Goal: Communication & Community: Answer question/provide support

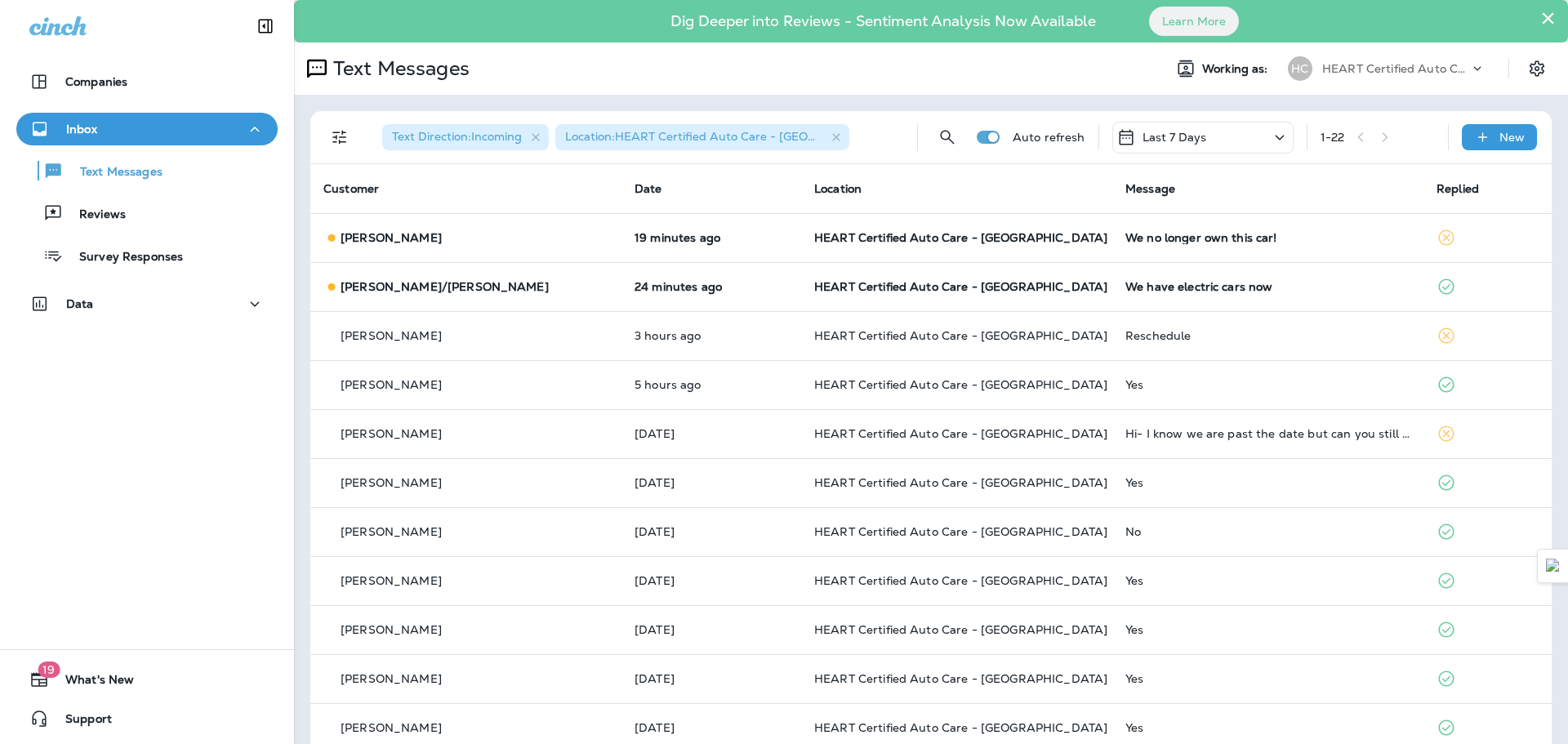
click at [114, 137] on div "Inbox" at bounding box center [147, 129] width 235 height 20
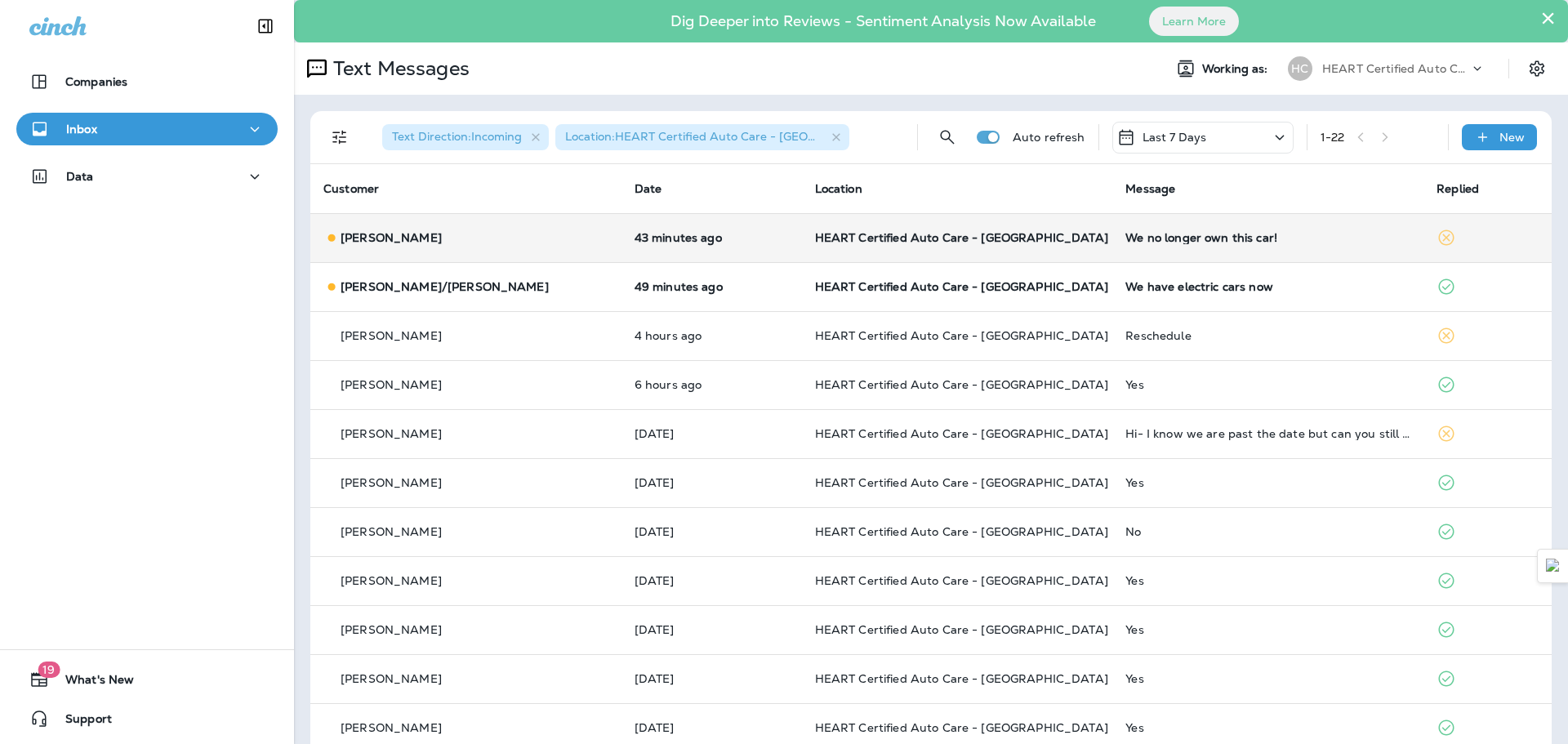
click at [1226, 240] on div "We no longer own this car!" at bounding box center [1267, 238] width 285 height 13
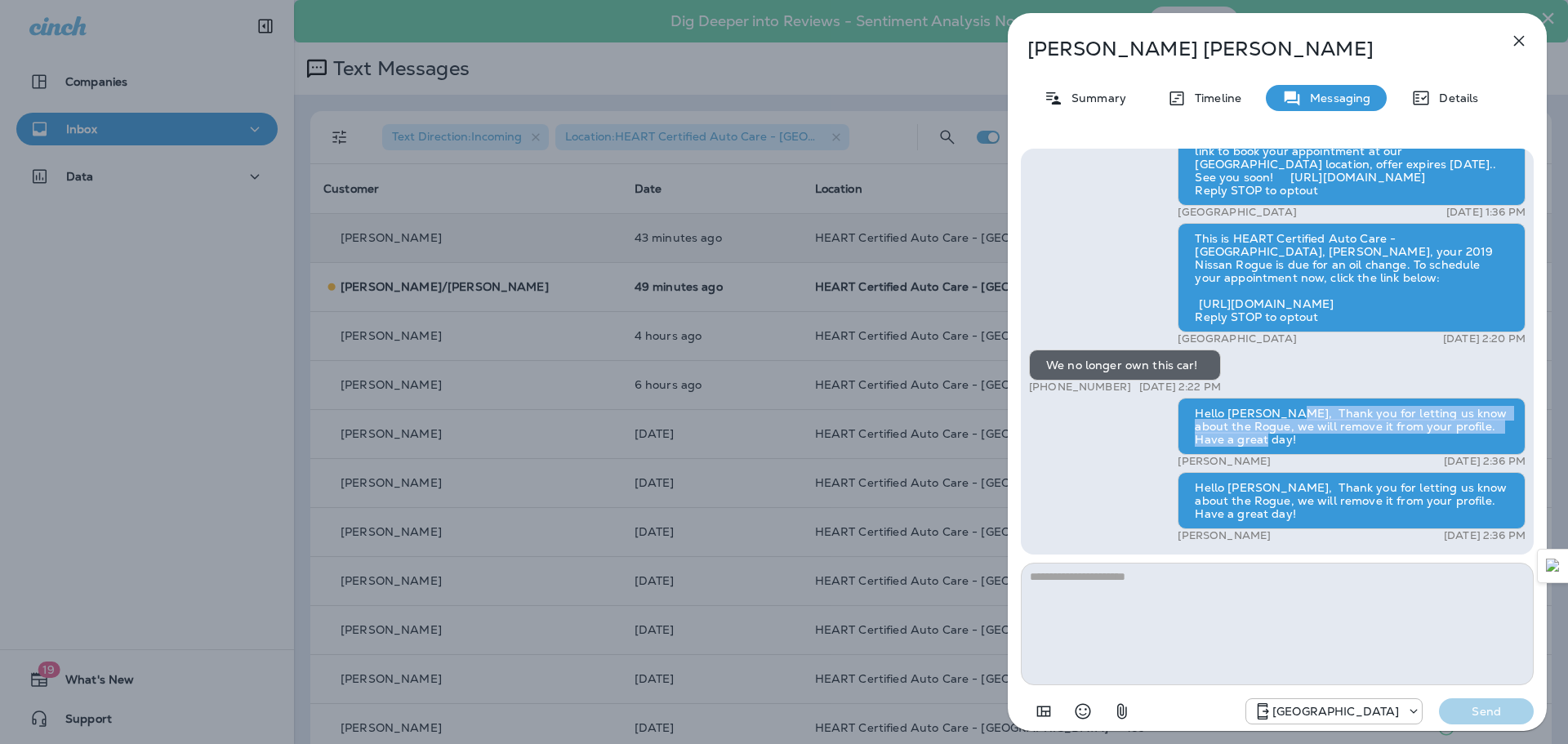
drag, startPoint x: 1279, startPoint y: 412, endPoint x: 1381, endPoint y: 434, distance: 104.3
click at [1381, 434] on div "Hello [PERSON_NAME], Thank you for letting us know about the Rogue, we will rem…" at bounding box center [1351, 427] width 348 height 57
click at [1518, 46] on icon "button" at bounding box center [1518, 40] width 19 height 19
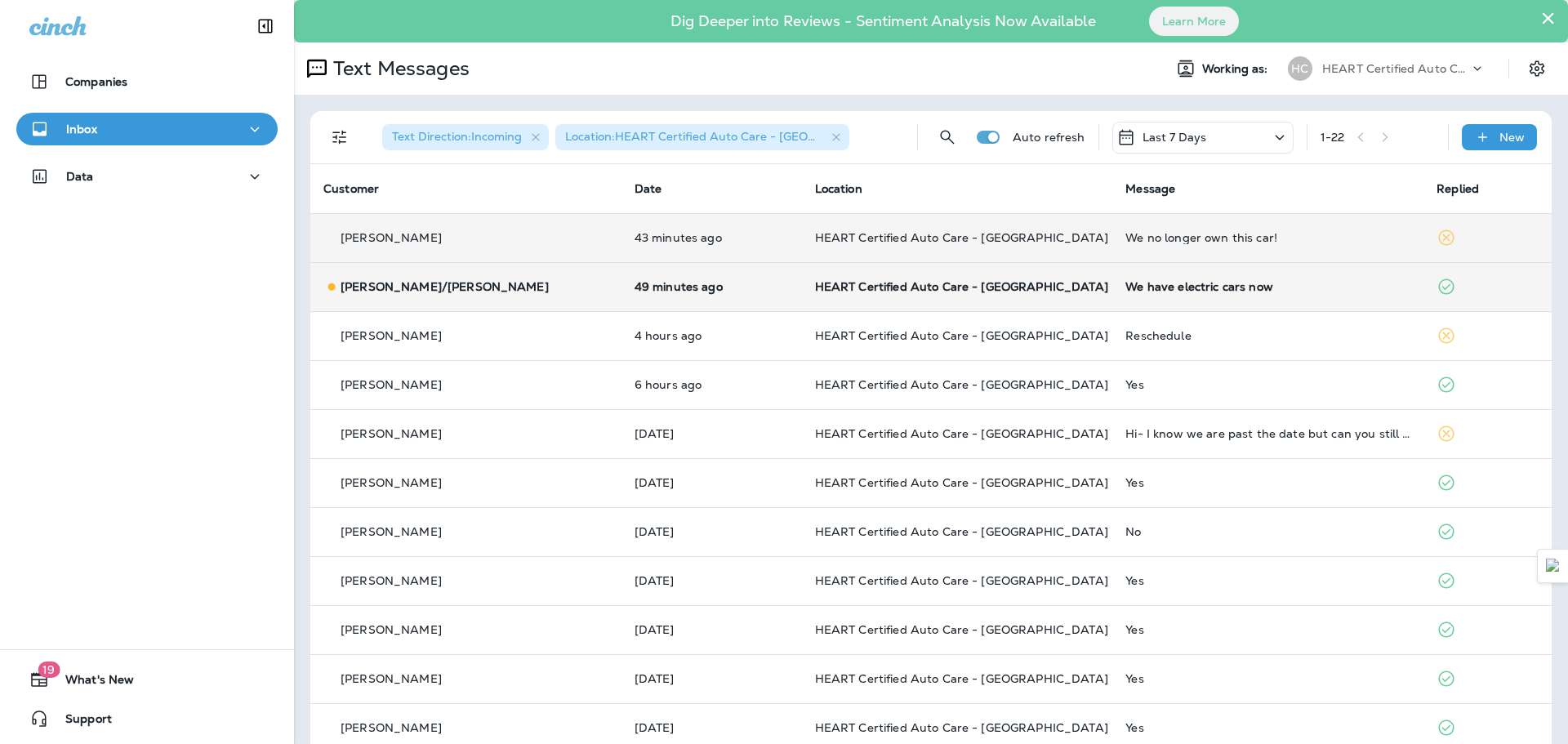
click at [1001, 281] on p "HEART Certified Auto Care - [GEOGRAPHIC_DATA]" at bounding box center [957, 287] width 285 height 13
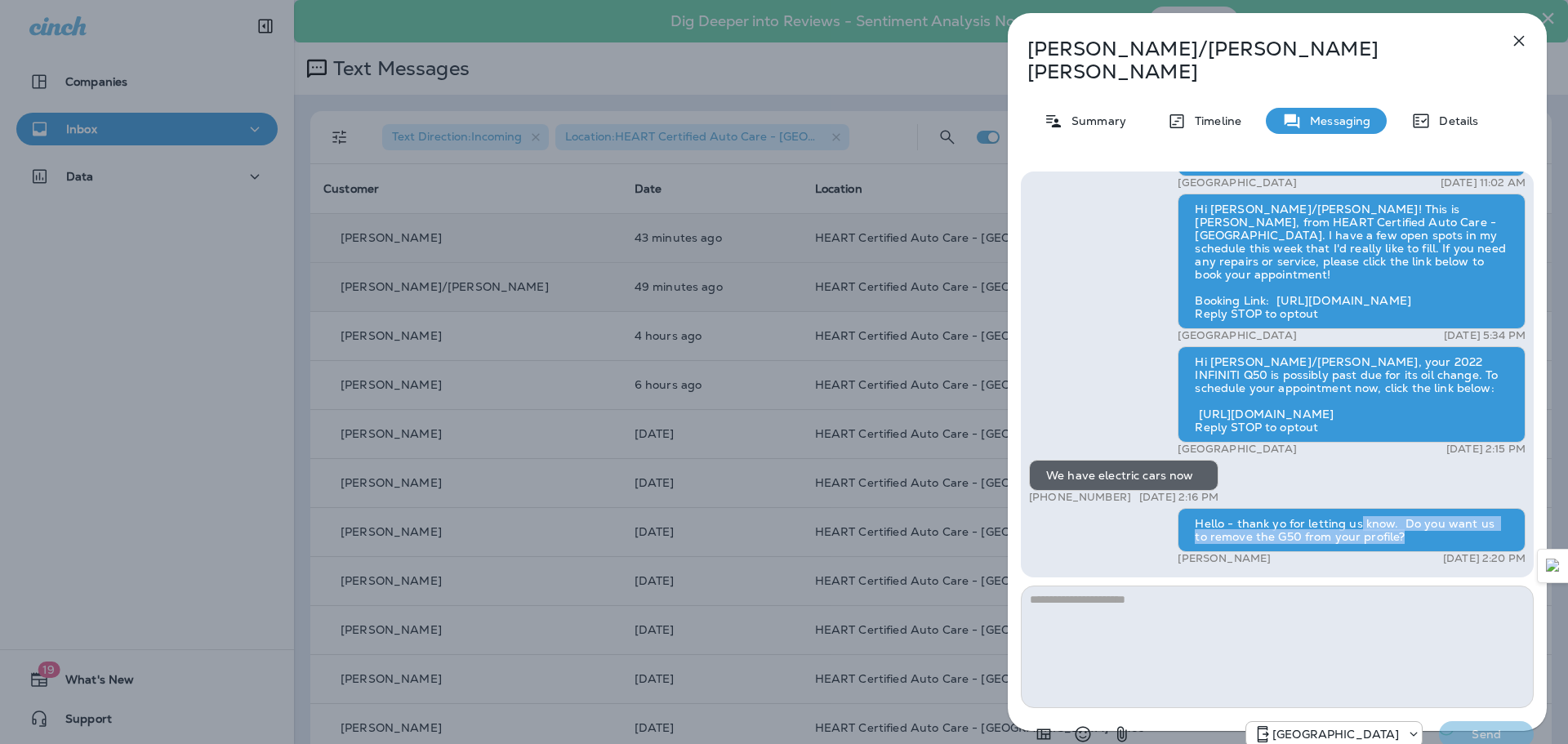
drag, startPoint x: 1356, startPoint y: 507, endPoint x: 1422, endPoint y: 519, distance: 67.1
click at [1422, 519] on div "Hello - thank yo for letting us know. Do you want us to remove the G50 from you…" at bounding box center [1351, 530] width 348 height 45
drag, startPoint x: 1409, startPoint y: 515, endPoint x: 1202, endPoint y: 489, distance: 208.6
click at [1202, 508] on div "Hello - thank yo for letting us know. Do you want us to remove the G50 from you…" at bounding box center [1351, 530] width 348 height 45
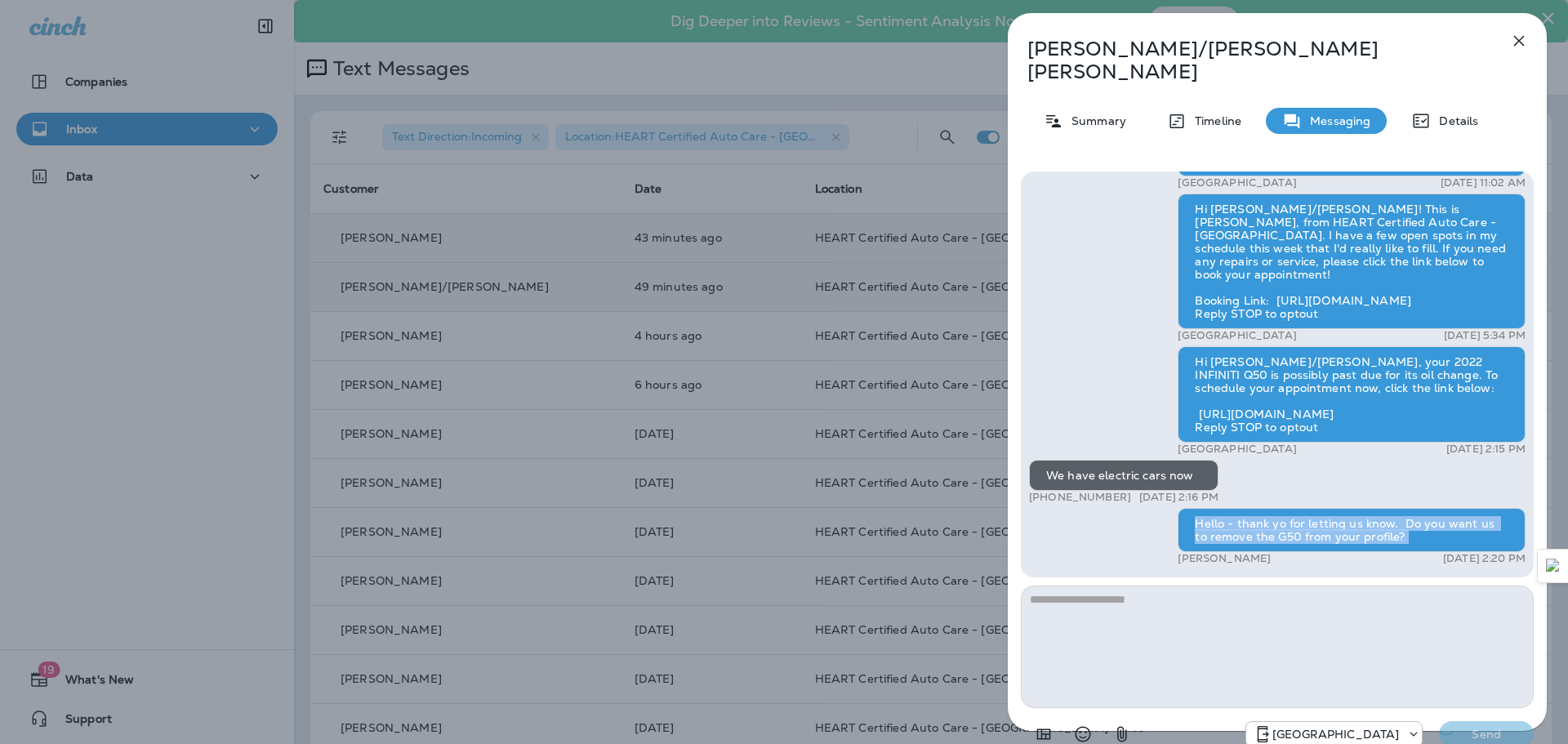
click at [1202, 508] on div "Hello - thank yo for letting us know. Do you want us to remove the G50 from you…" at bounding box center [1351, 530] width 348 height 45
click at [1518, 40] on icon "button" at bounding box center [1519, 41] width 11 height 11
